Goal: Download file/media

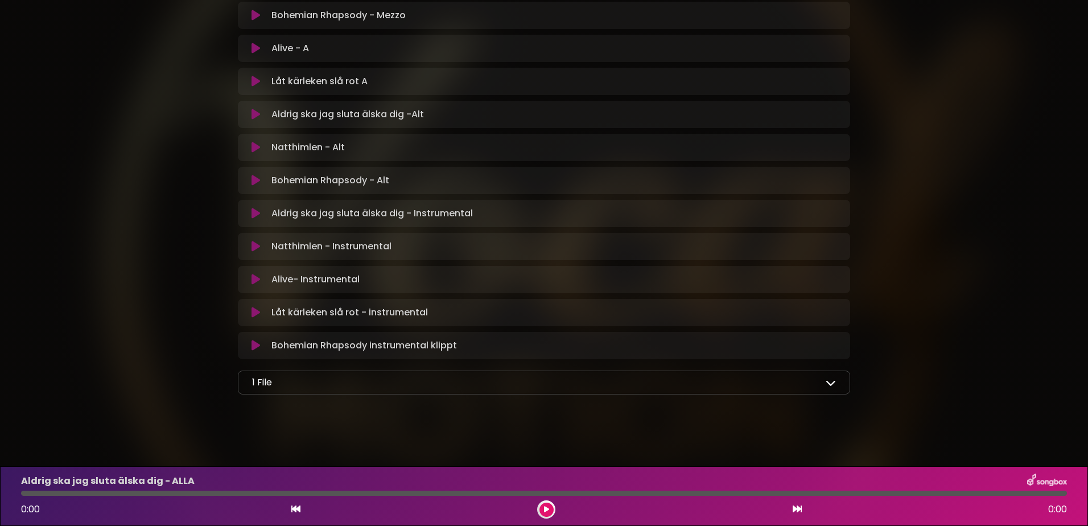
scroll to position [641, 0]
click at [301, 385] on div "1 File" at bounding box center [544, 382] width 584 height 14
click at [833, 383] on icon at bounding box center [830, 382] width 10 height 10
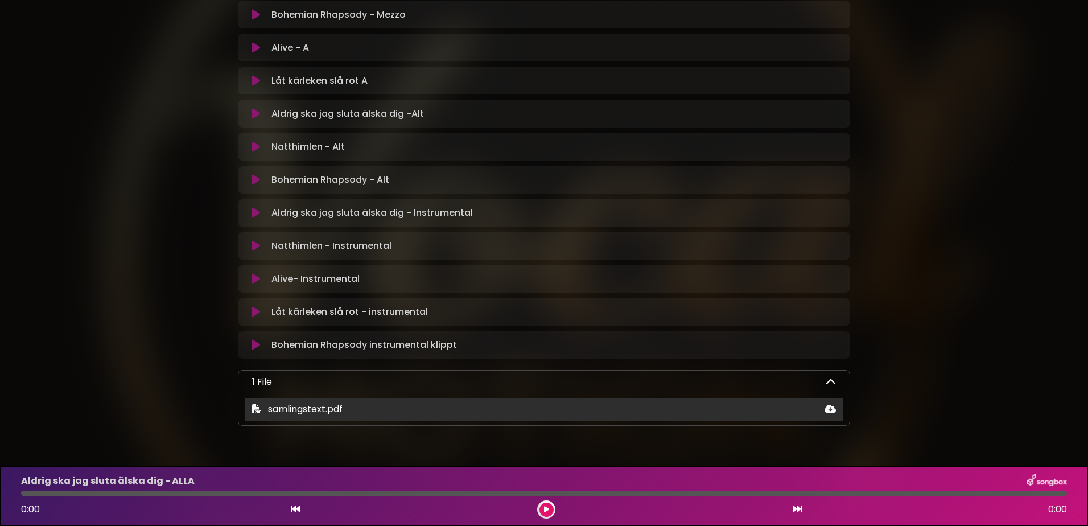
click at [359, 410] on div "samlingstext.pdf" at bounding box center [543, 409] width 597 height 14
click at [831, 407] on icon at bounding box center [829, 408] width 11 height 9
click at [310, 411] on span "samlingstext.pdf" at bounding box center [305, 408] width 75 height 13
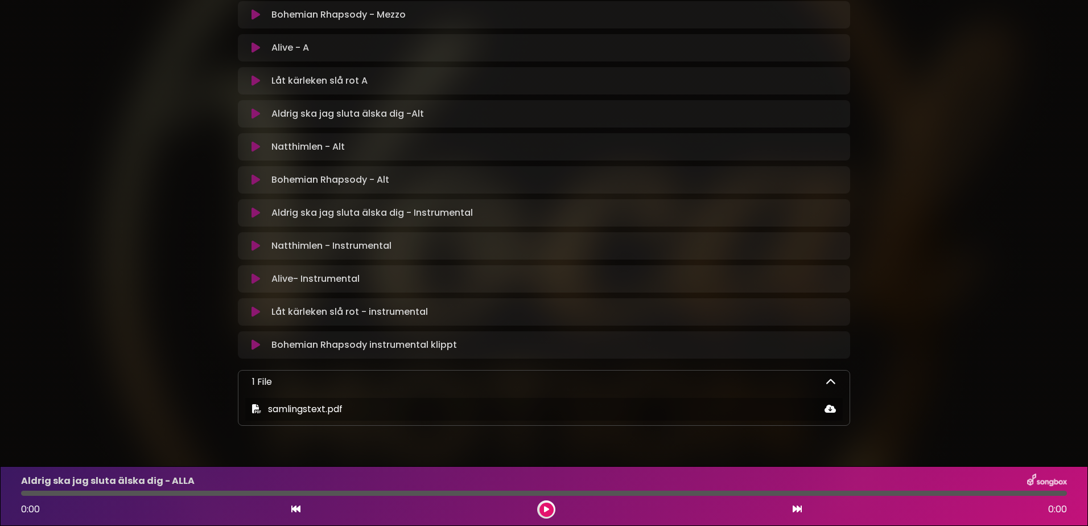
click at [272, 387] on div "1 File" at bounding box center [544, 382] width 584 height 14
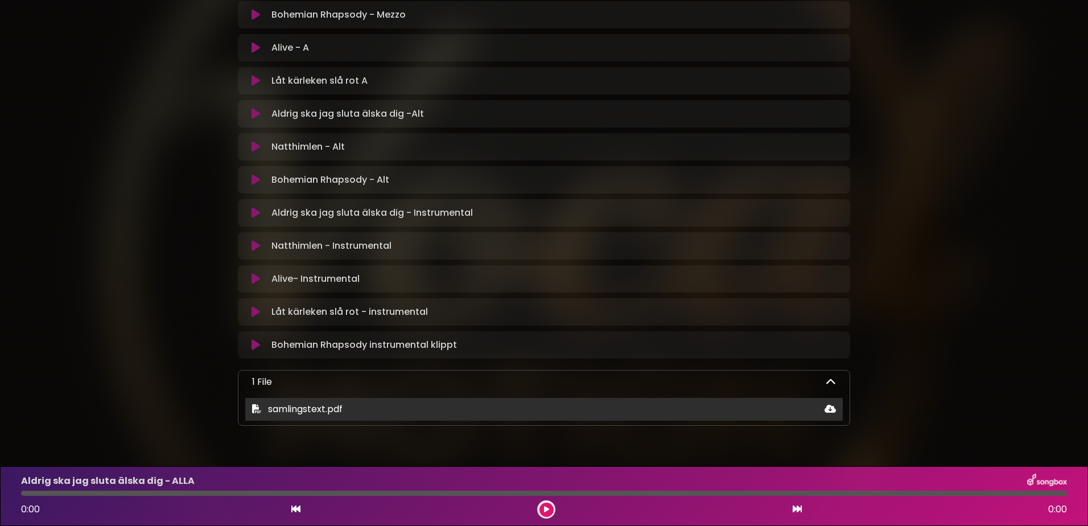
click at [830, 411] on icon at bounding box center [829, 408] width 11 height 9
click at [828, 409] on icon at bounding box center [829, 408] width 11 height 9
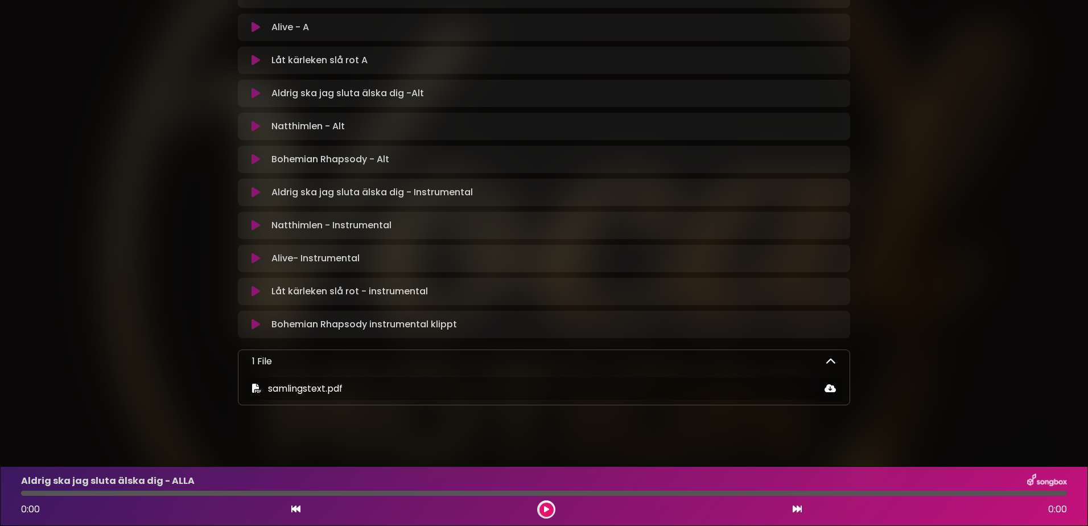
scroll to position [673, 0]
